Goal: Task Accomplishment & Management: Manage account settings

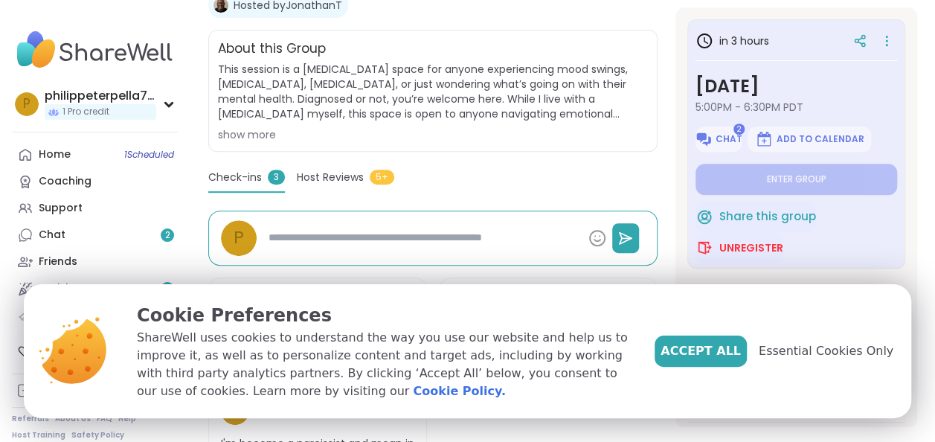
scroll to position [297, 0]
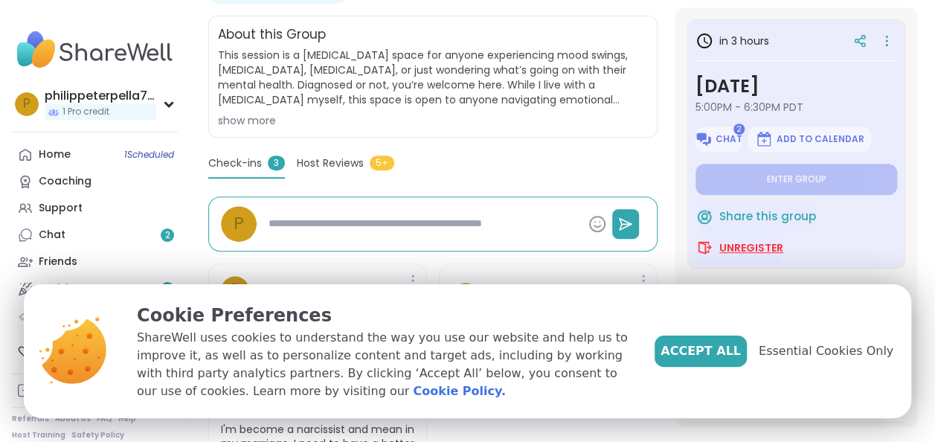
click at [738, 248] on span "Unregister" at bounding box center [751, 247] width 64 height 15
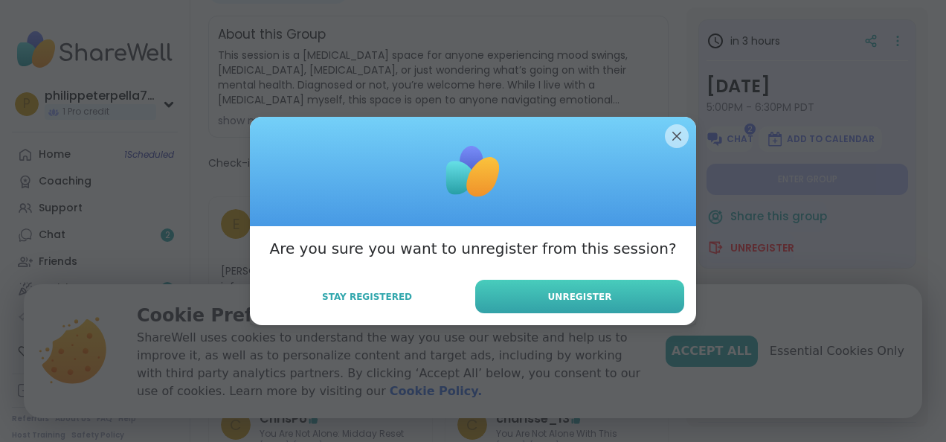
click at [562, 297] on span "Unregister" at bounding box center [580, 296] width 64 height 13
